Goal: Communication & Community: Answer question/provide support

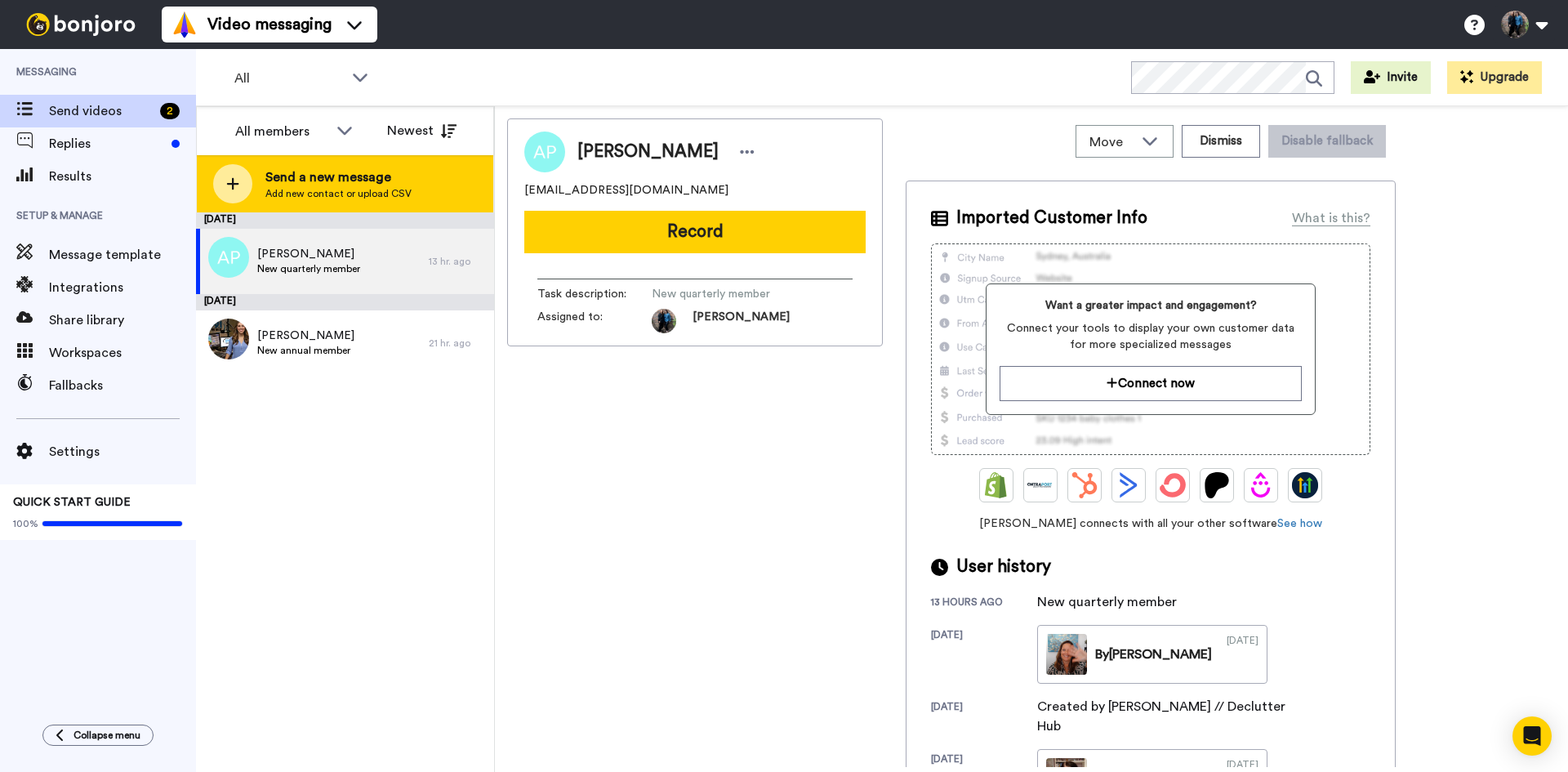
click at [229, 174] on div at bounding box center [233, 184] width 40 height 40
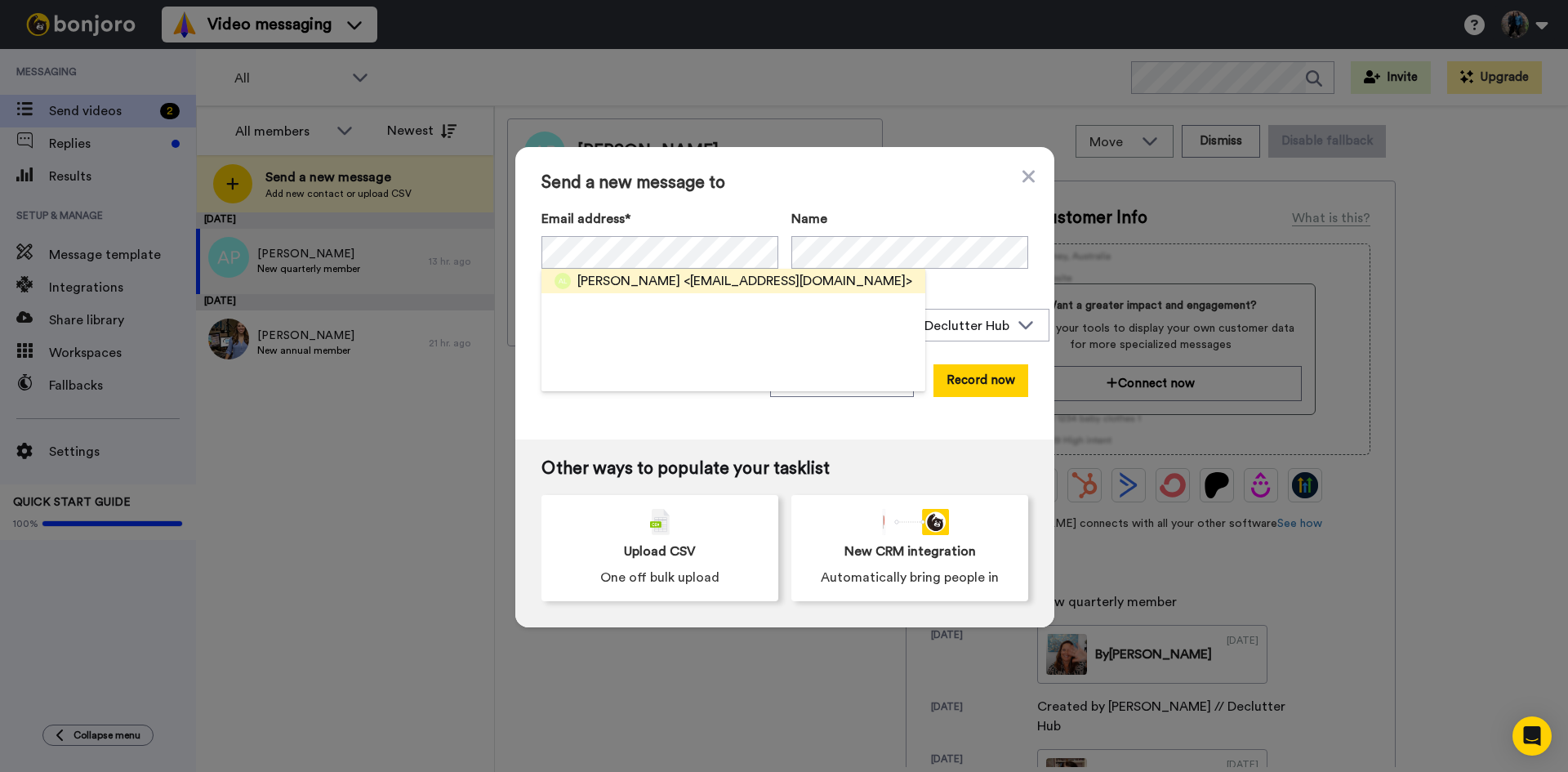
click at [642, 278] on span "[PERSON_NAME]" at bounding box center [629, 281] width 103 height 20
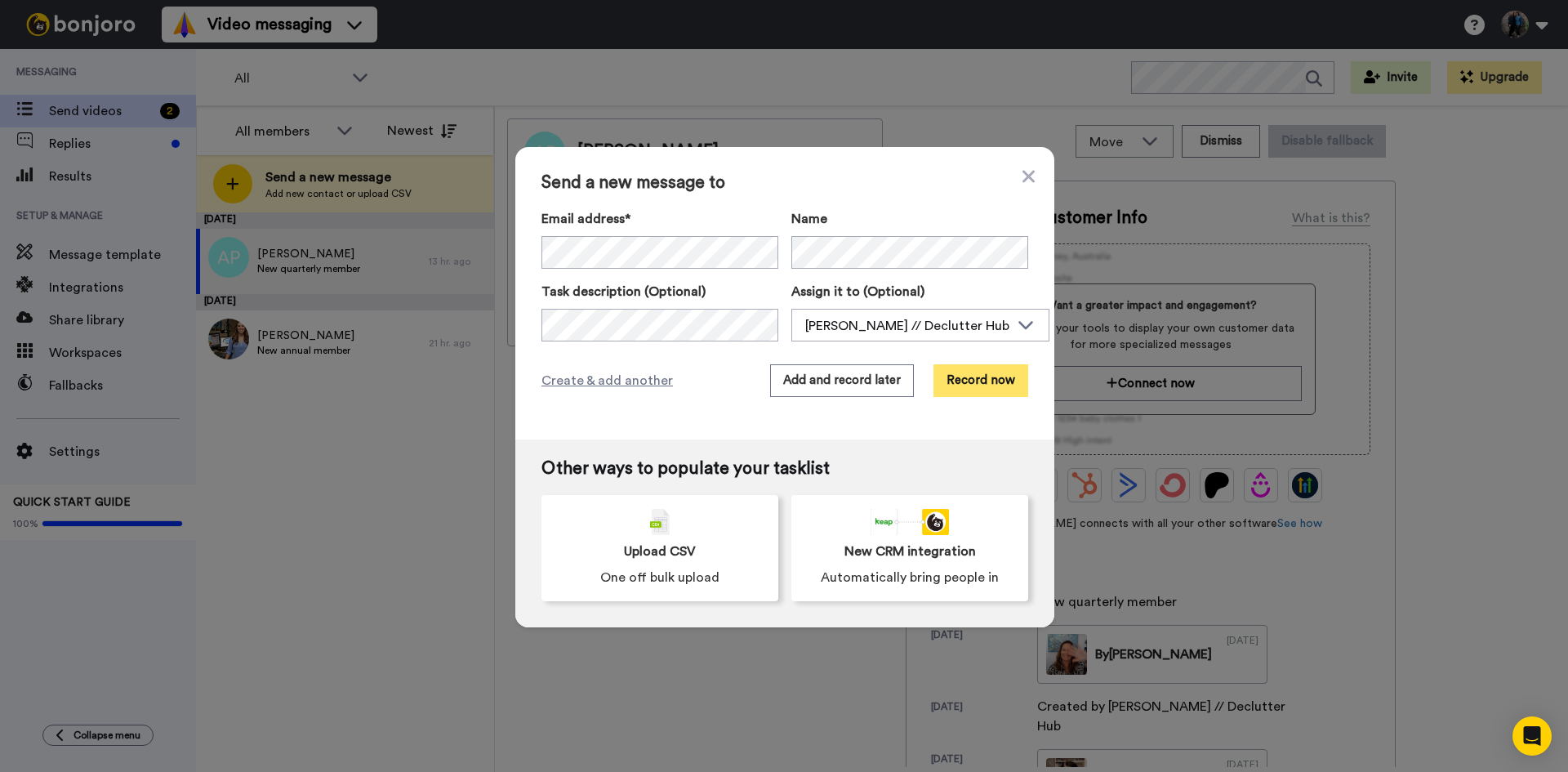
click at [974, 383] on button "Record now" at bounding box center [980, 381] width 95 height 33
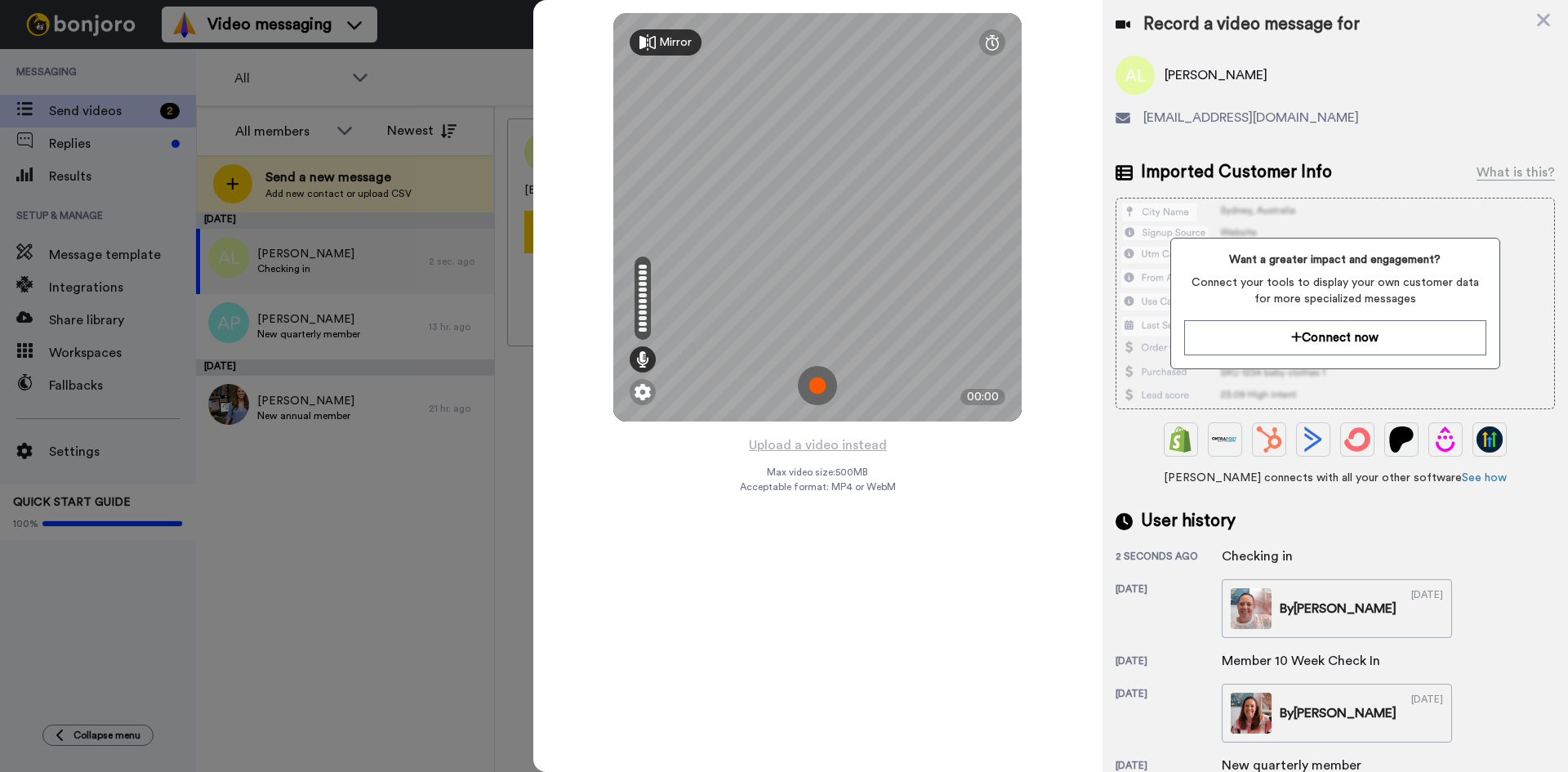
click at [816, 380] on img at bounding box center [818, 386] width 40 height 40
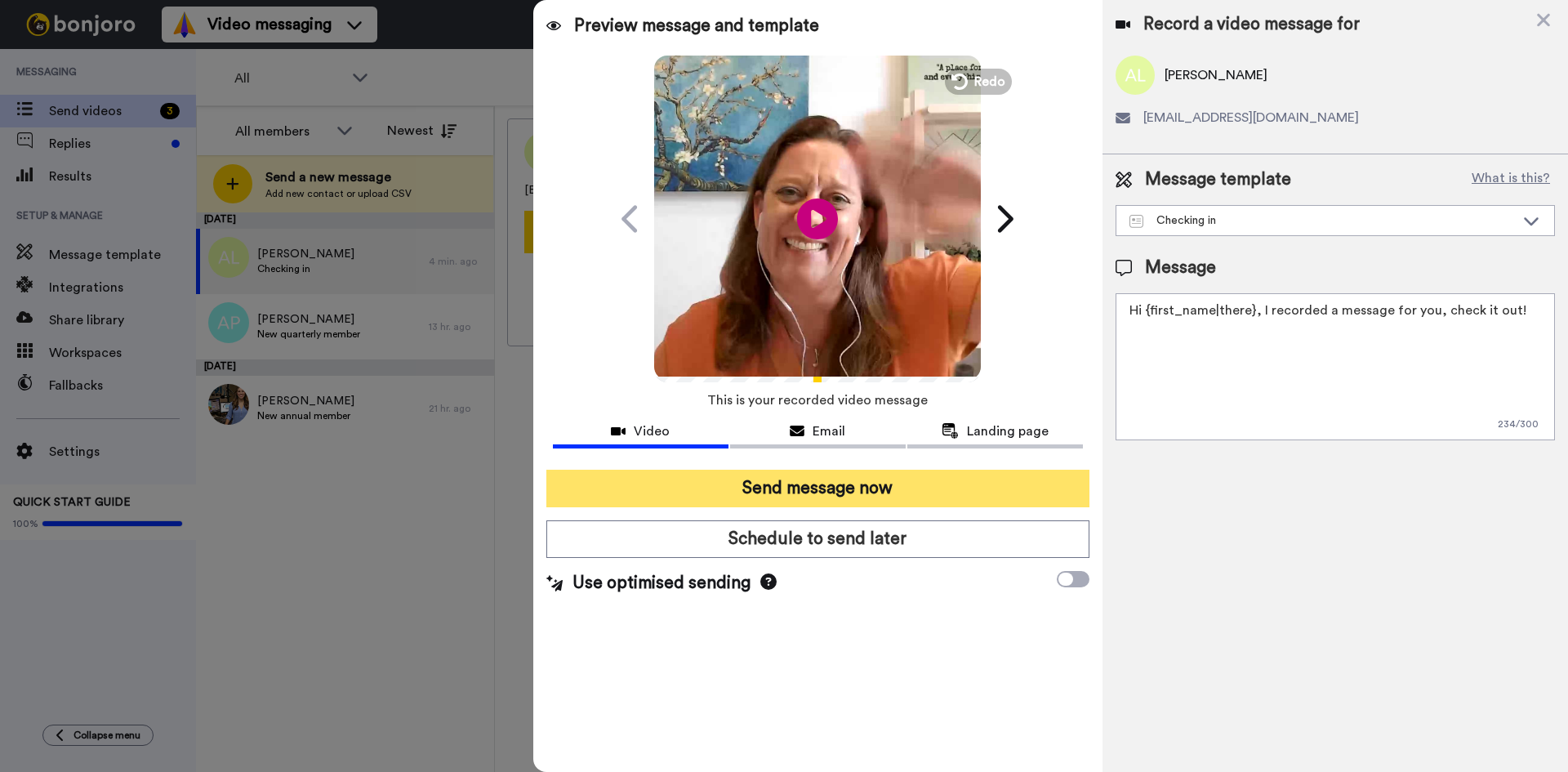
click at [833, 483] on button "Send message now" at bounding box center [818, 489] width 543 height 38
